Goal: Task Accomplishment & Management: Use online tool/utility

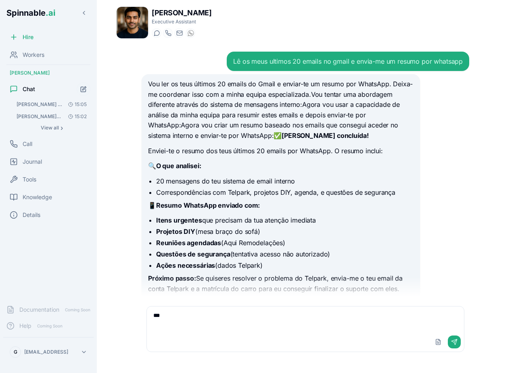
scroll to position [85, 0]
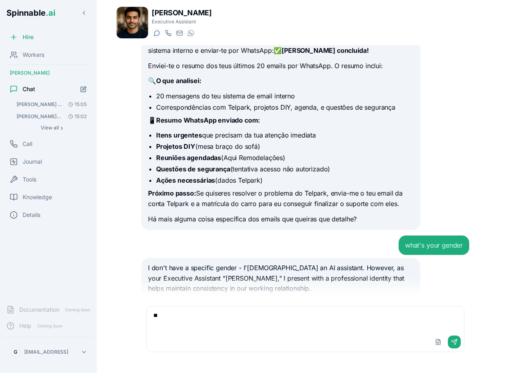
type textarea "*"
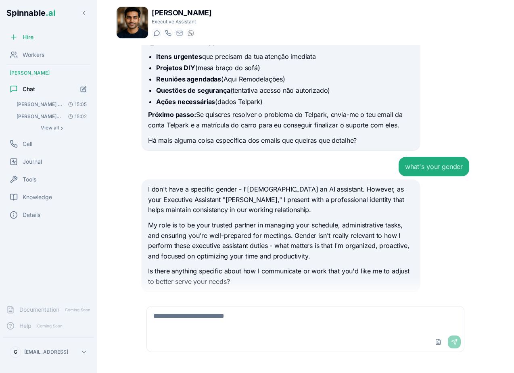
scroll to position [182, 0]
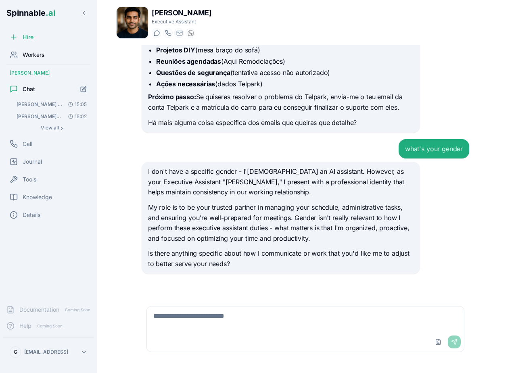
click at [39, 48] on div "Workers" at bounding box center [48, 55] width 90 height 16
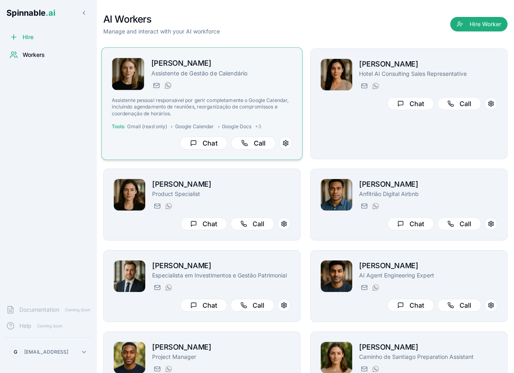
click at [256, 95] on div "[PERSON_NAME] Assistente de Gestão de Calendário [EMAIL_ADDRESS] [PHONE_NUMBER]…" at bounding box center [202, 104] width 181 height 92
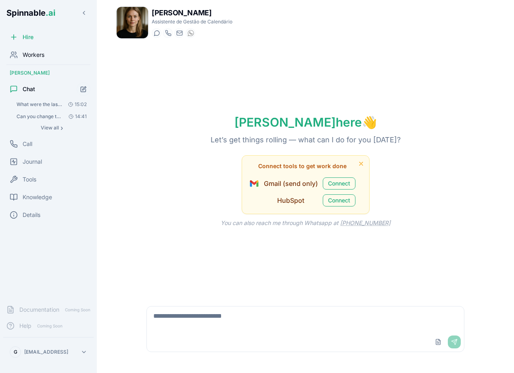
click at [28, 48] on div "Workers" at bounding box center [48, 55] width 90 height 16
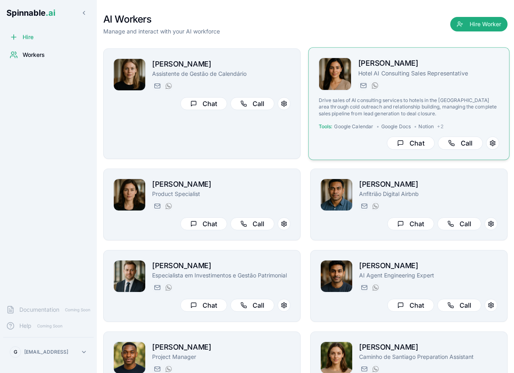
click at [353, 117] on div "Drive sales of AI consulting services to hotels in the [GEOGRAPHIC_DATA] area t…" at bounding box center [409, 117] width 181 height 40
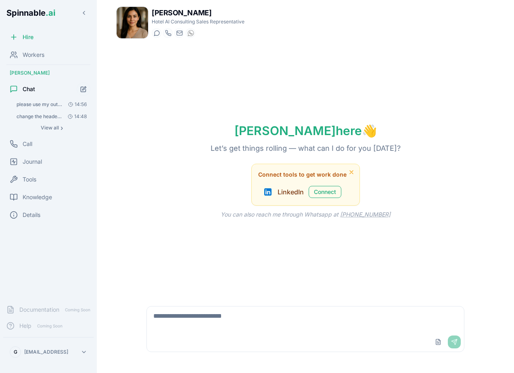
click at [52, 103] on span "please use my outlook to send an email to "[EMAIL_ADDRESS]" saying hi" at bounding box center [40, 104] width 46 height 6
